Goal: Connect with others: Connect with others

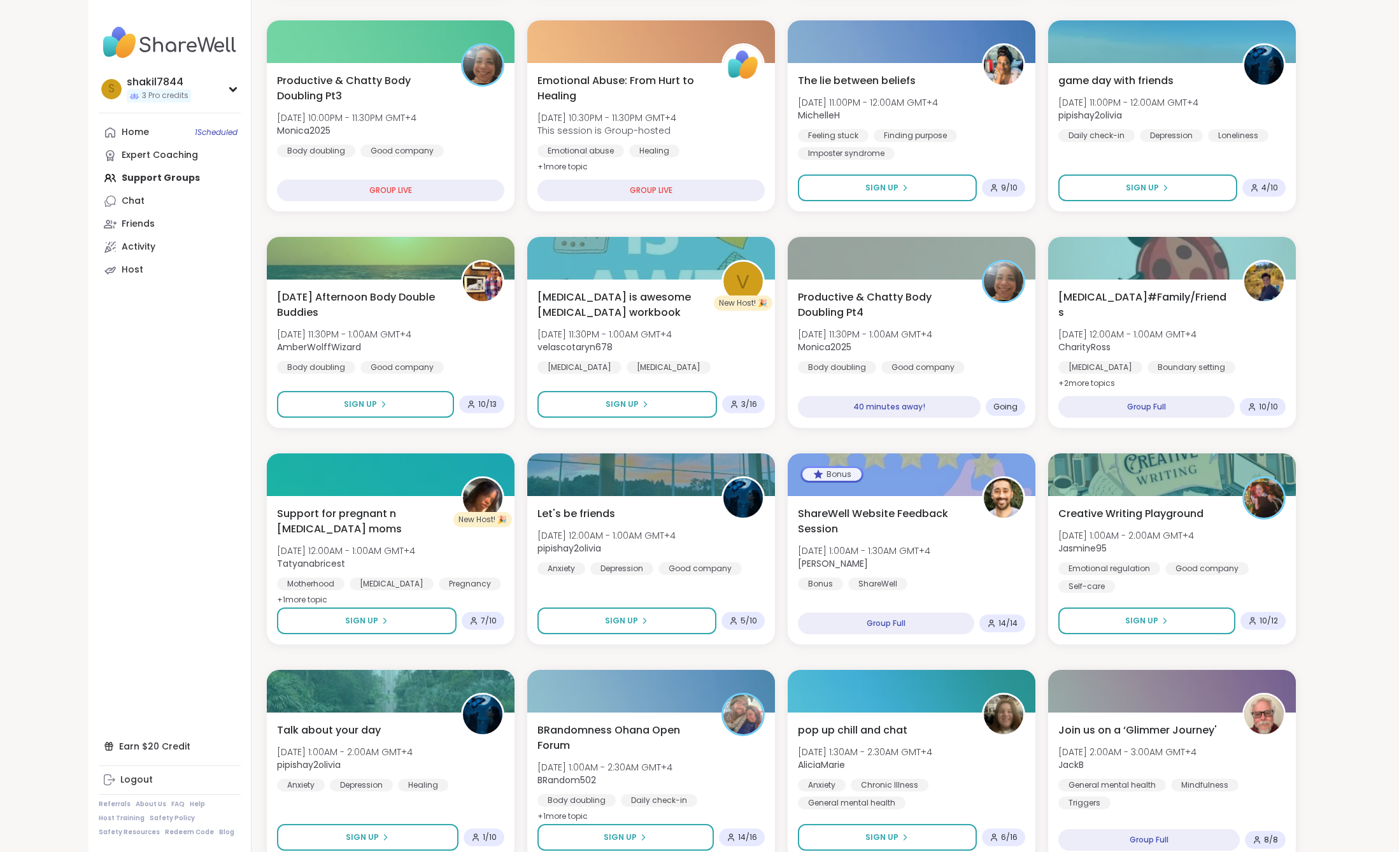
click at [1322, 471] on div "shakil7844 3 Pro credits s shakil7844 3 Pro credits Profile Membership Settings…" at bounding box center [699, 676] width 1399 height 2205
click at [1342, 518] on div "shakil7844 3 Pro credits s shakil7844 3 Pro credits Profile Membership Settings…" at bounding box center [699, 676] width 1399 height 2205
click at [926, 343] on span "Monica2025" at bounding box center [863, 347] width 137 height 13
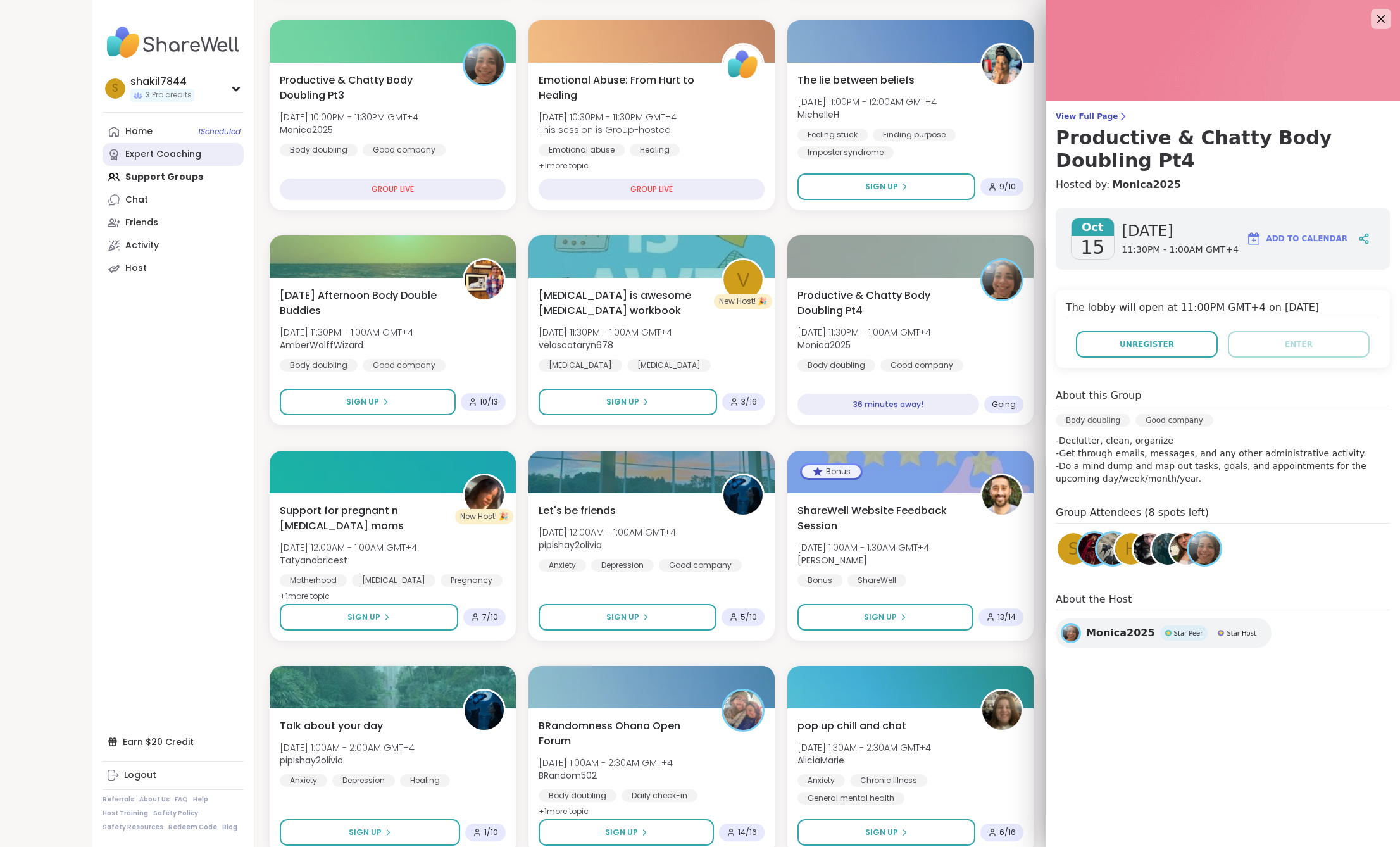
click at [149, 161] on link "Expert Coaching" at bounding box center [173, 154] width 141 height 23
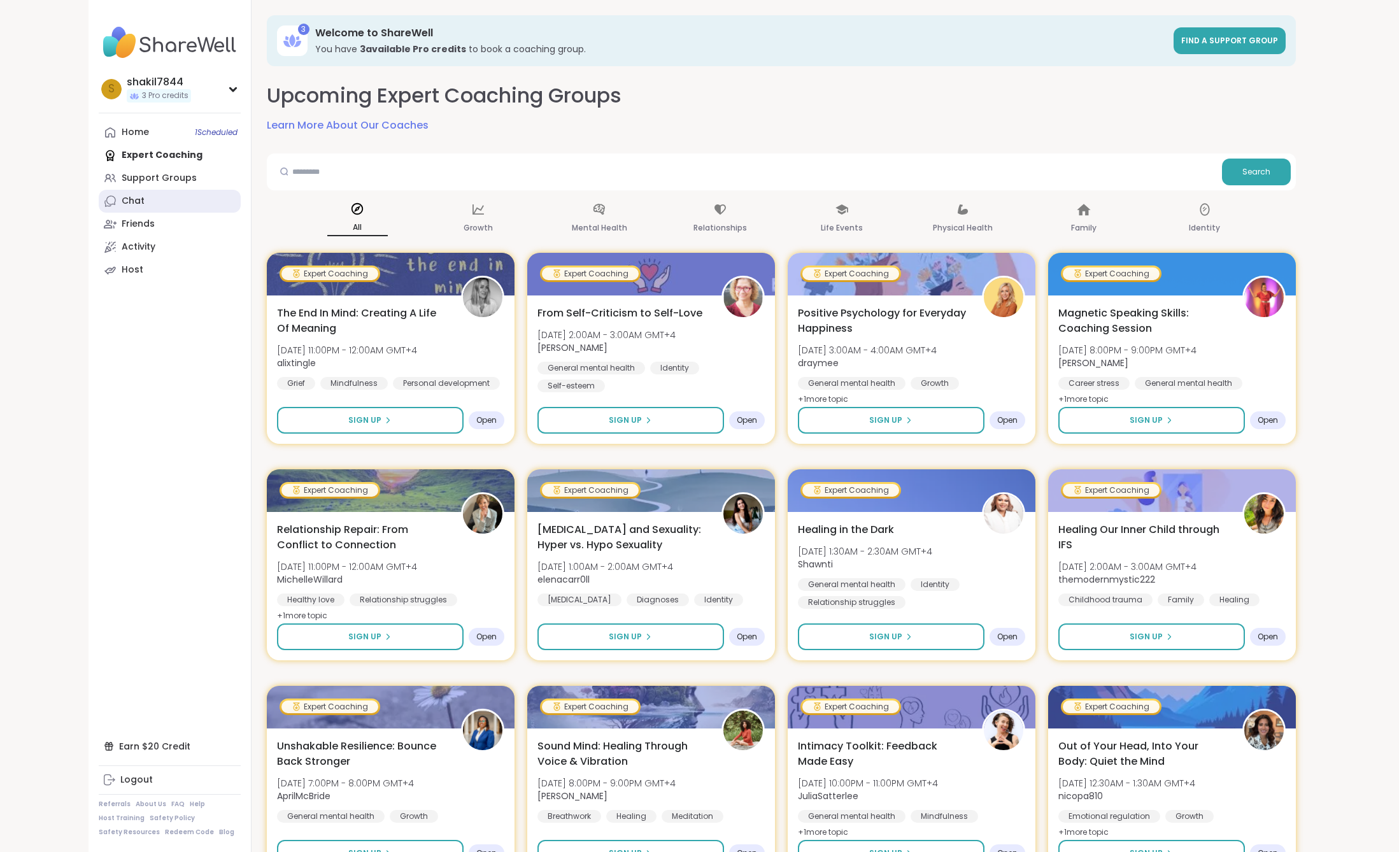
click at [129, 204] on div "Chat" at bounding box center [133, 201] width 23 height 13
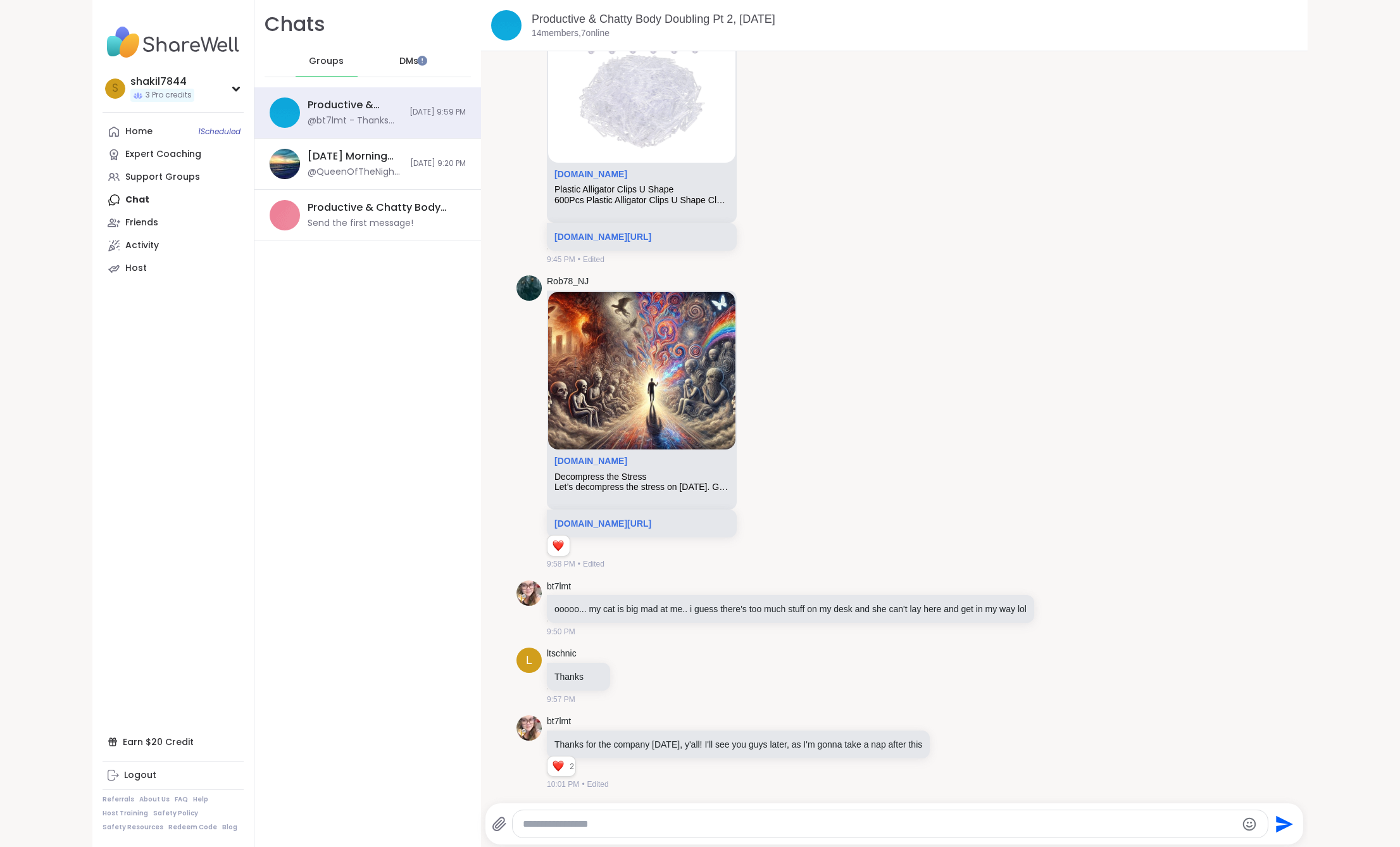
click at [400, 65] on span "DMs" at bounding box center [409, 61] width 19 height 13
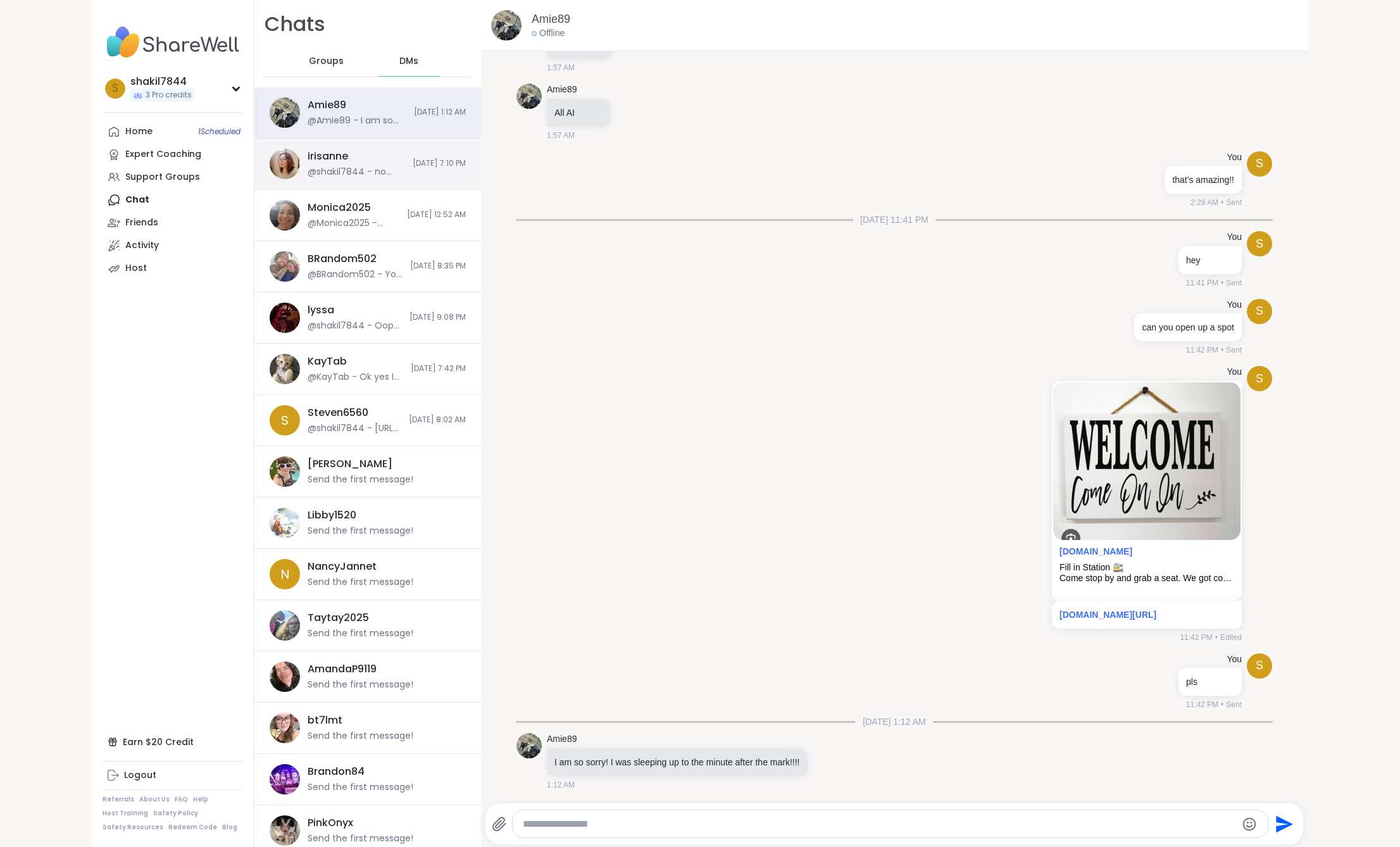
click at [364, 164] on div "irisanne @shakil7844 - no worries!!! Next time" at bounding box center [356, 163] width 97 height 29
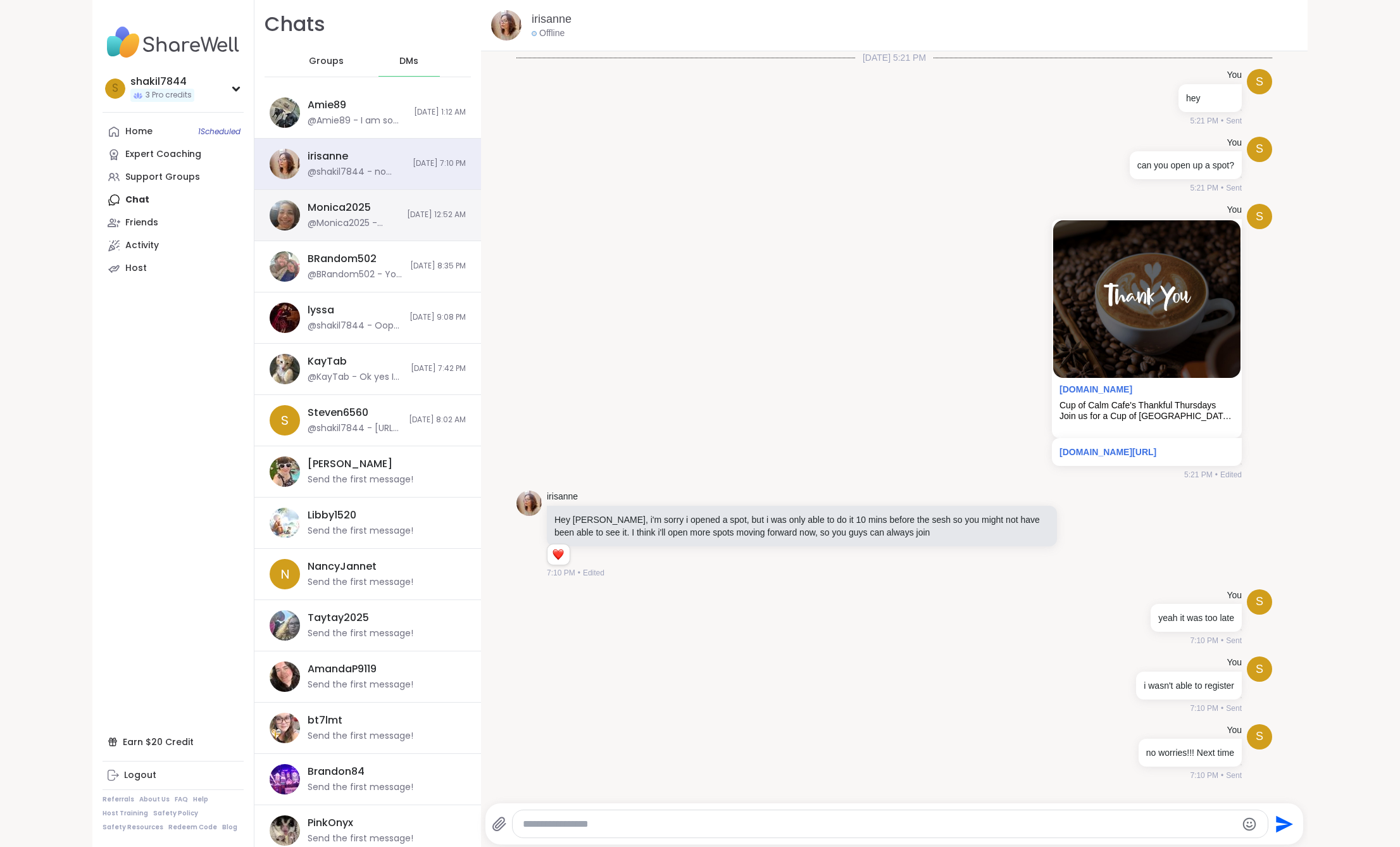
click at [374, 234] on div "Monica2025 @Monica2025 - Bummer you will miss it, however, you get a nice worko…" at bounding box center [368, 216] width 227 height 52
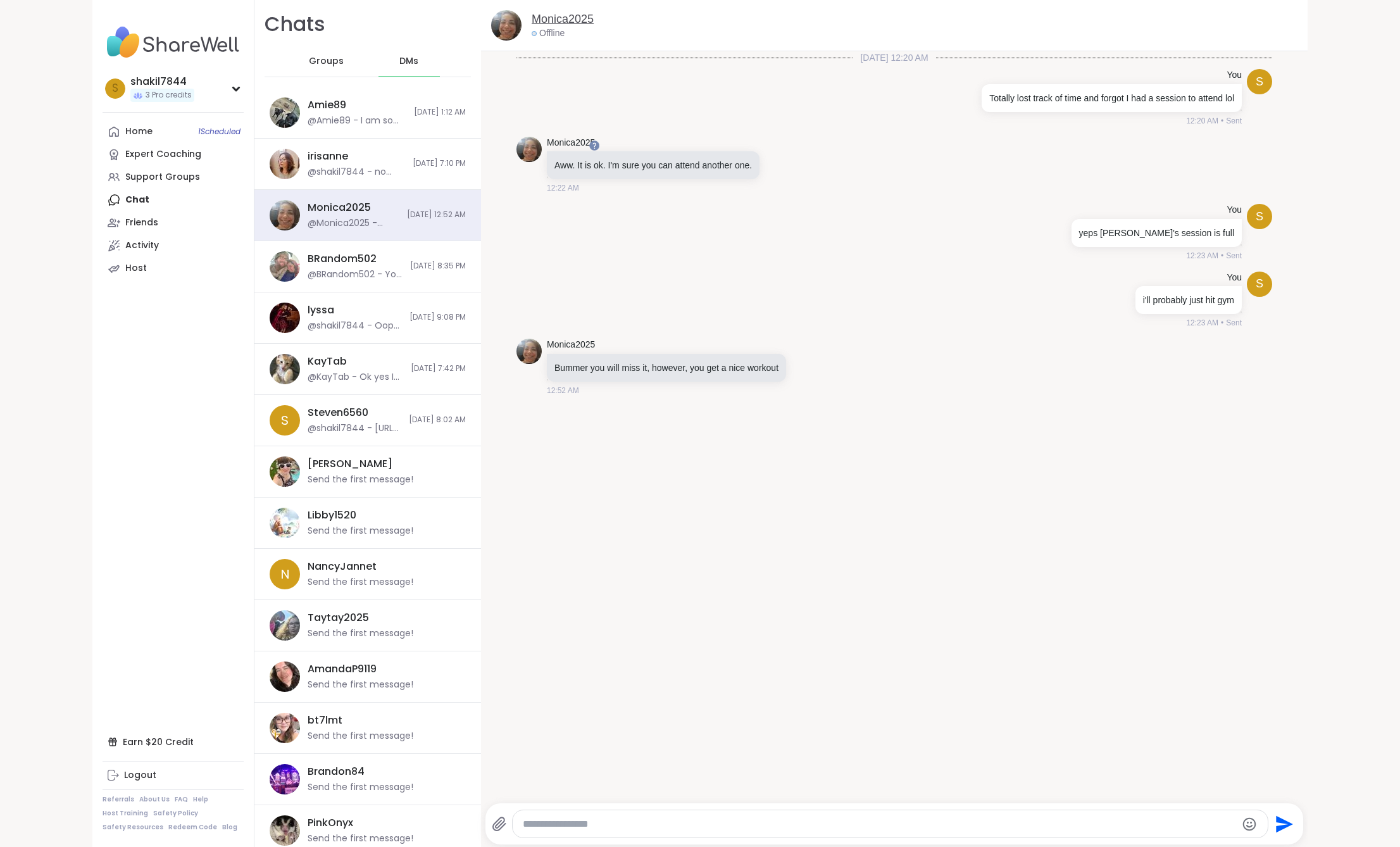
click at [552, 22] on link "Monica2025" at bounding box center [563, 19] width 62 height 16
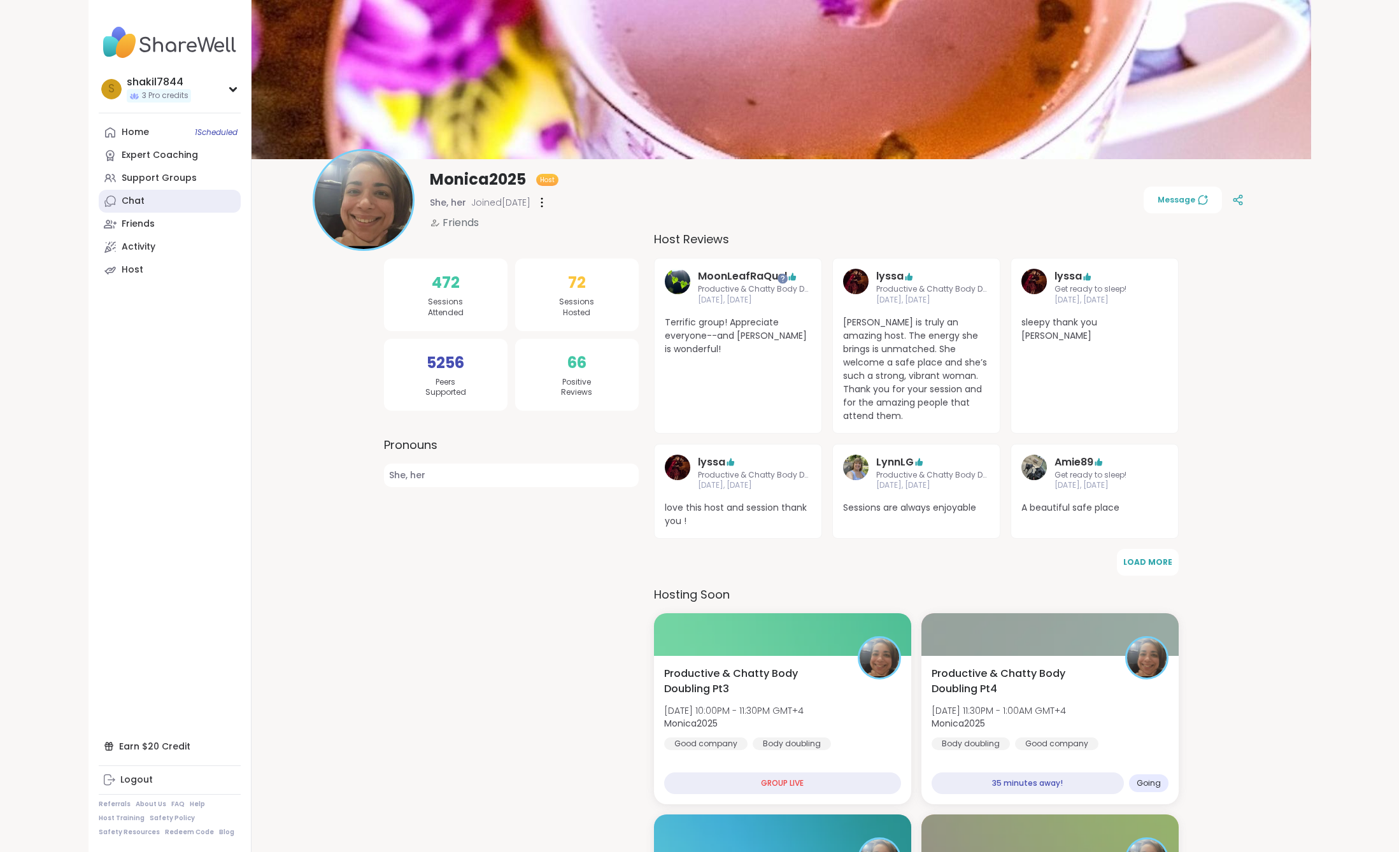
click at [137, 193] on link "Chat" at bounding box center [170, 201] width 142 height 23
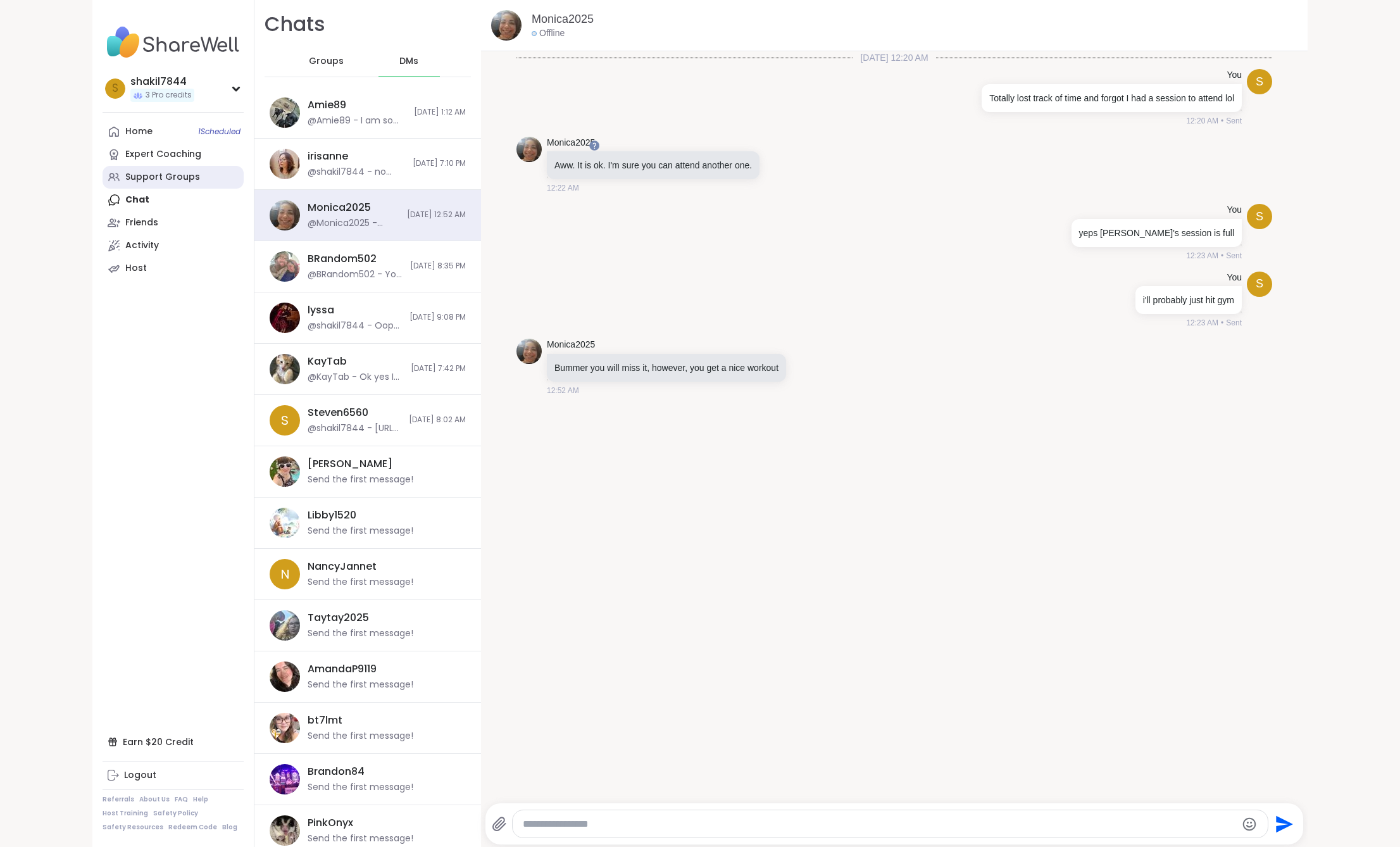
click at [145, 172] on div "Support Groups" at bounding box center [162, 177] width 75 height 13
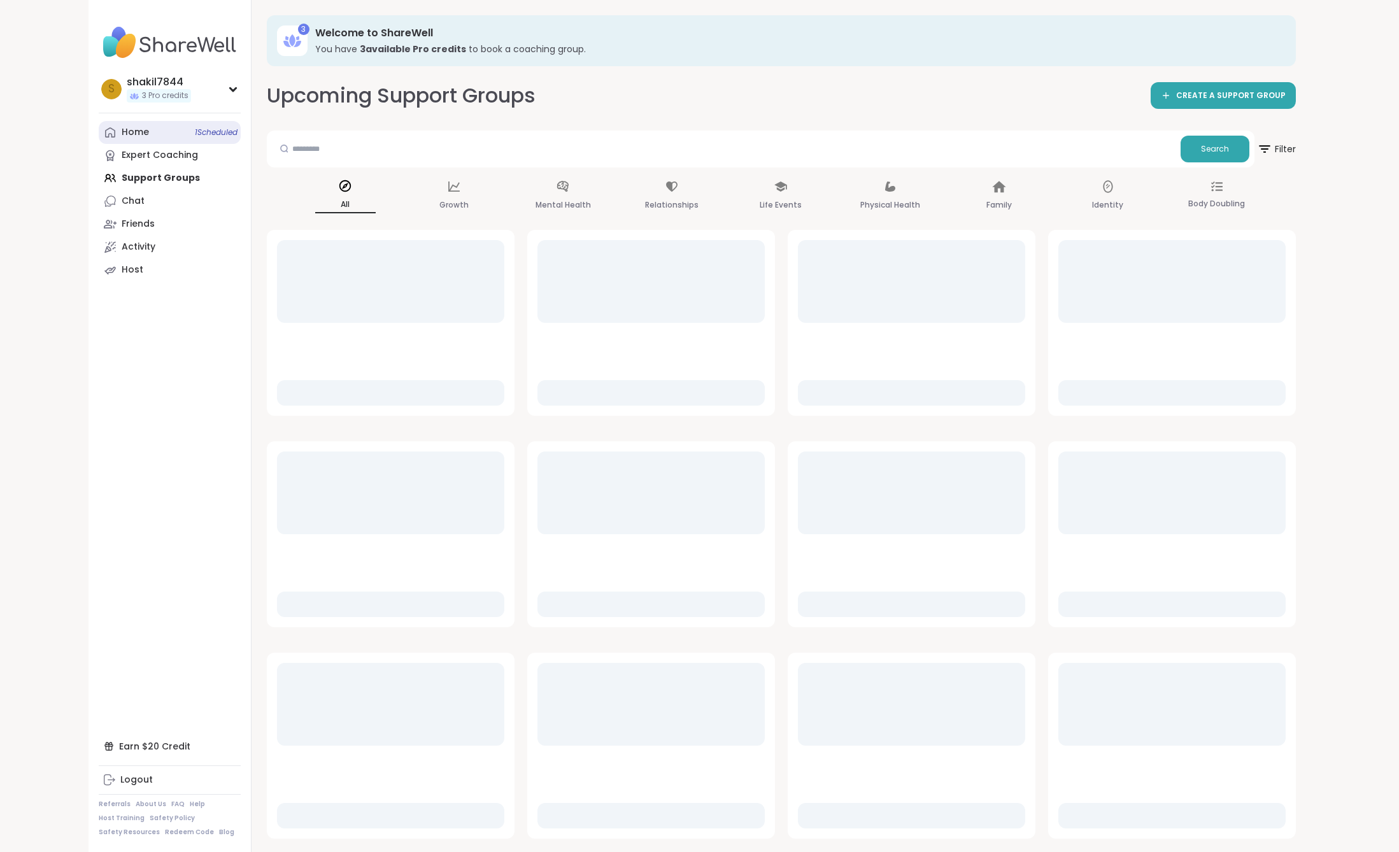
click at [165, 128] on link "Home 1 Scheduled" at bounding box center [170, 132] width 142 height 23
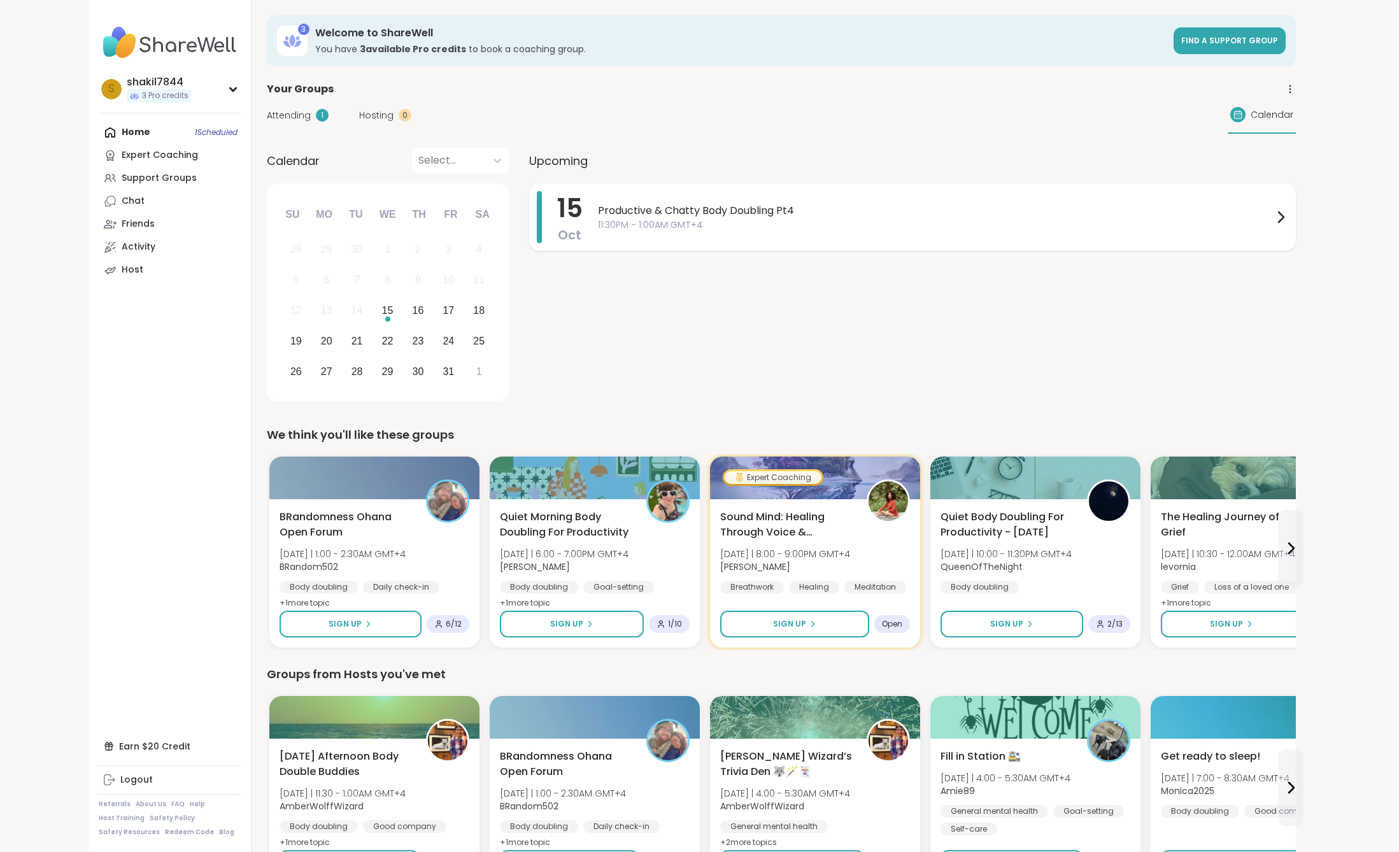
click at [740, 210] on span "Productive & Chatty Body Doubling Pt4" at bounding box center [935, 210] width 675 height 15
